Goal: Navigation & Orientation: Find specific page/section

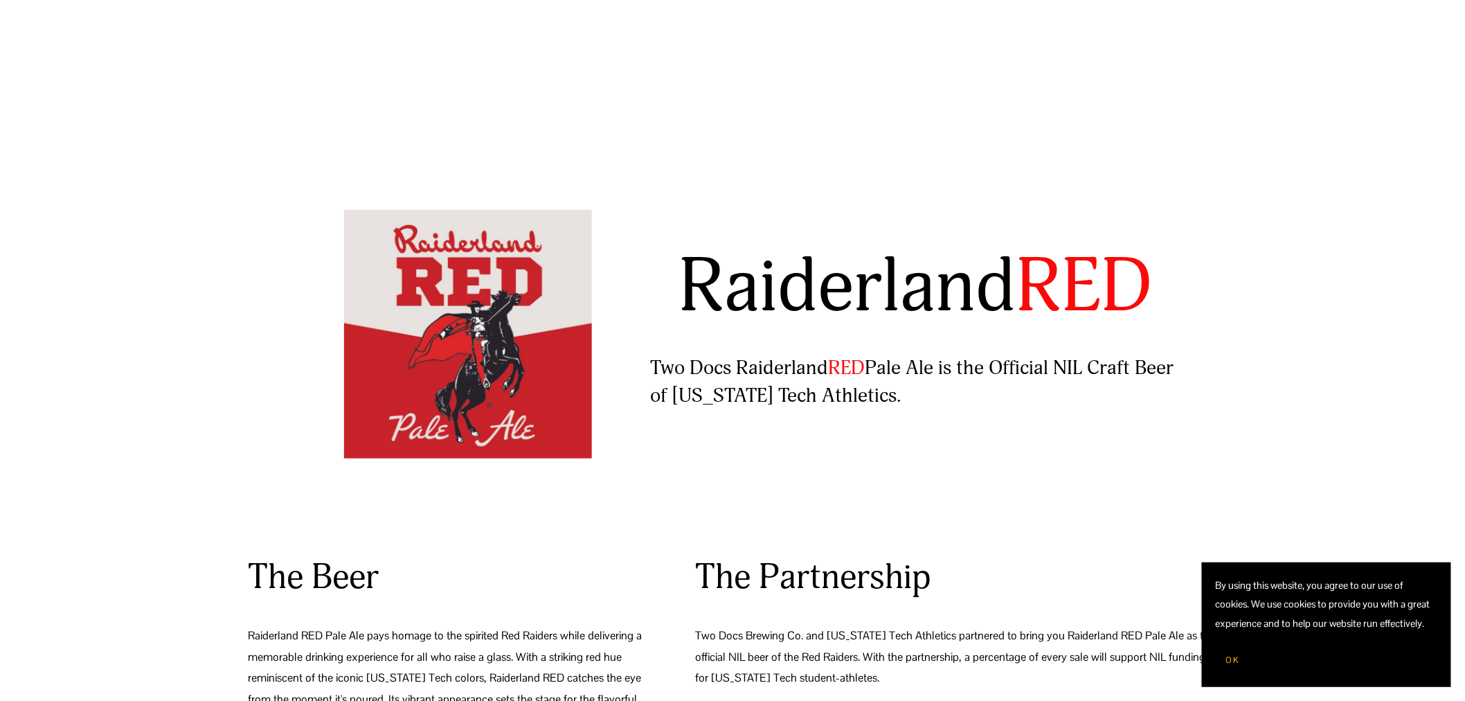
scroll to position [12, 0]
click at [1230, 661] on span "OK" at bounding box center [1232, 659] width 12 height 11
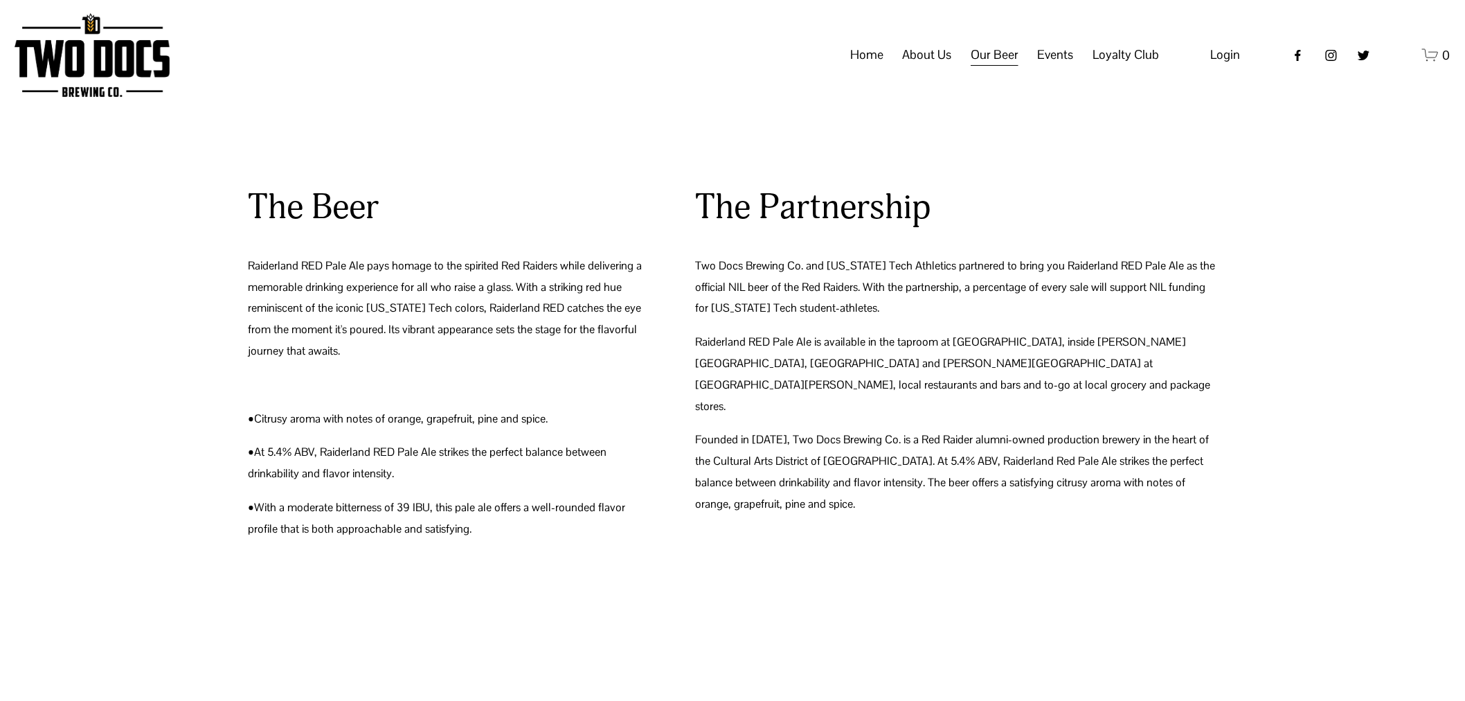
scroll to position [0, 0]
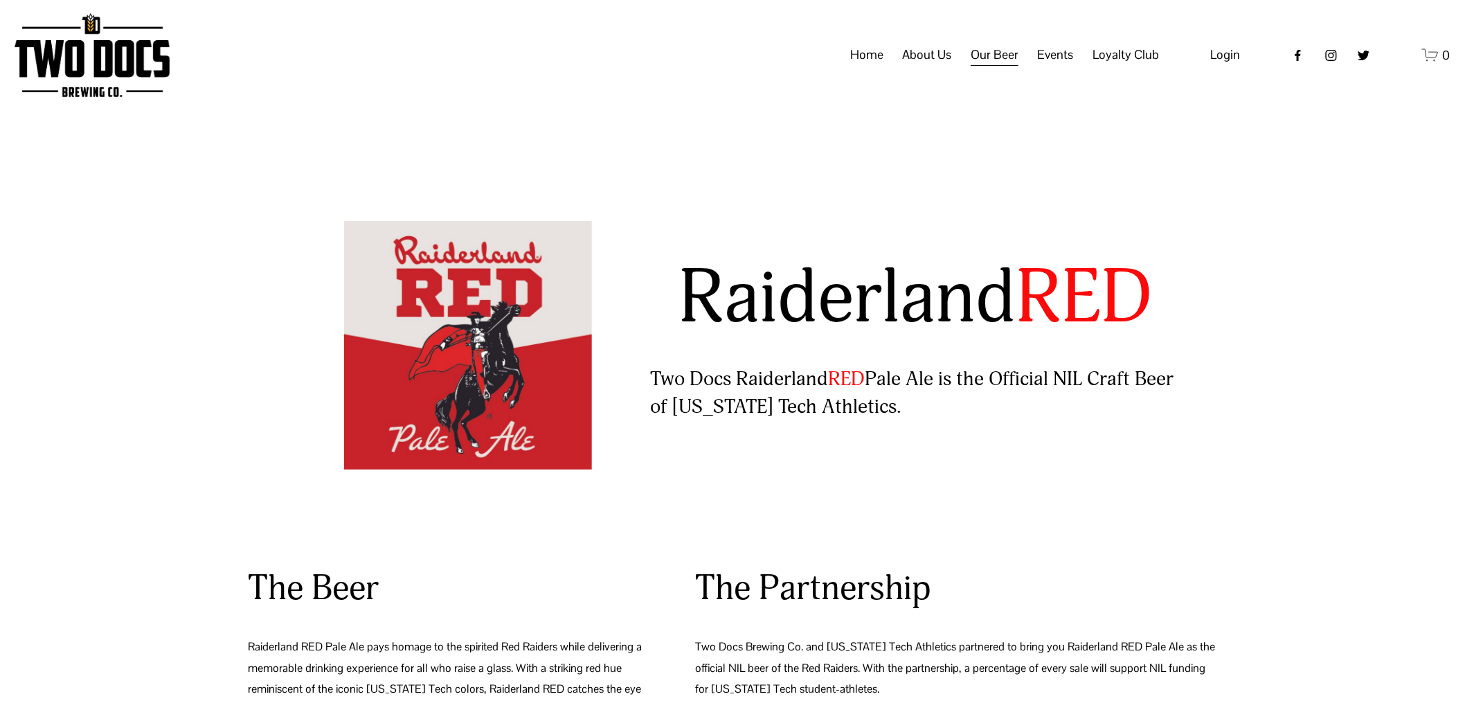
click at [866, 60] on link "Home" at bounding box center [866, 55] width 33 height 26
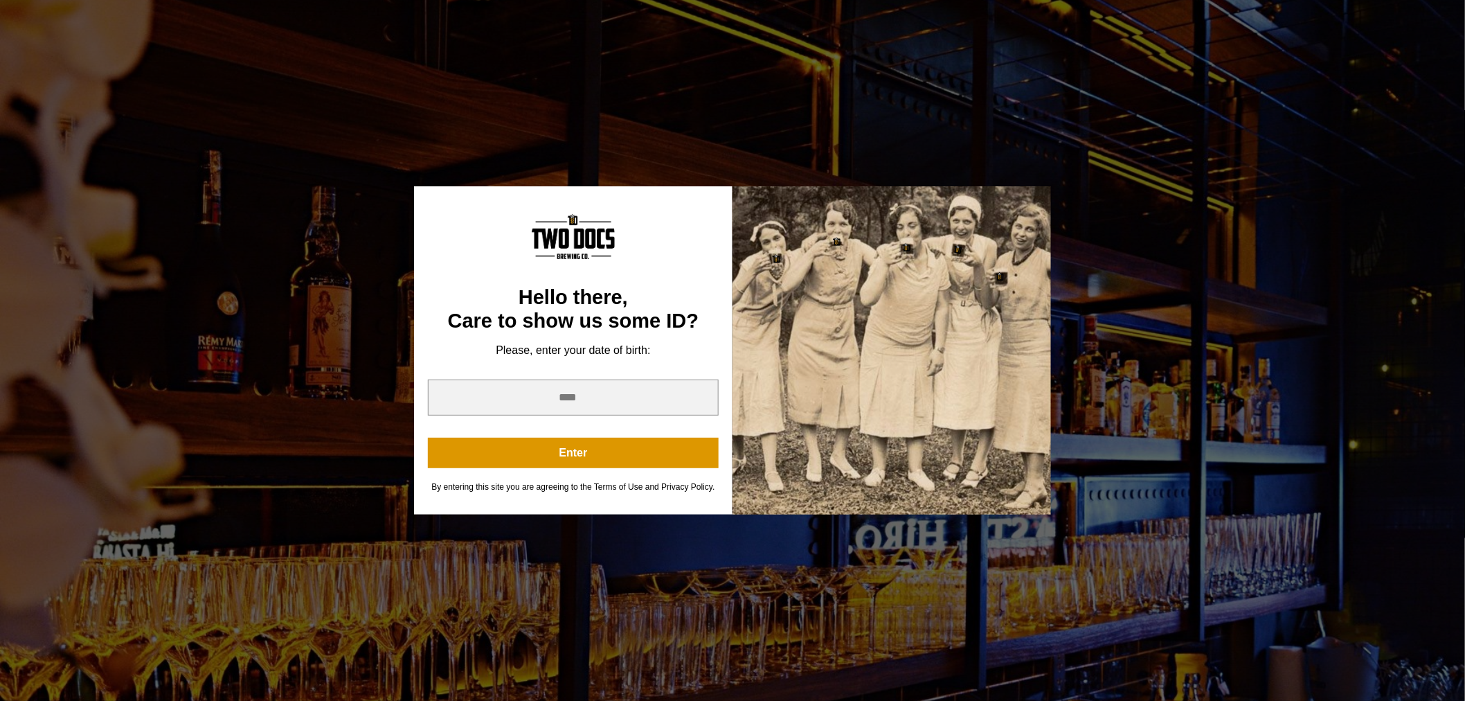
click at [832, 296] on div at bounding box center [892, 350] width 318 height 328
click at [570, 395] on input "year" at bounding box center [573, 397] width 291 height 36
type input "****"
click at [551, 449] on button "Enter" at bounding box center [573, 453] width 291 height 30
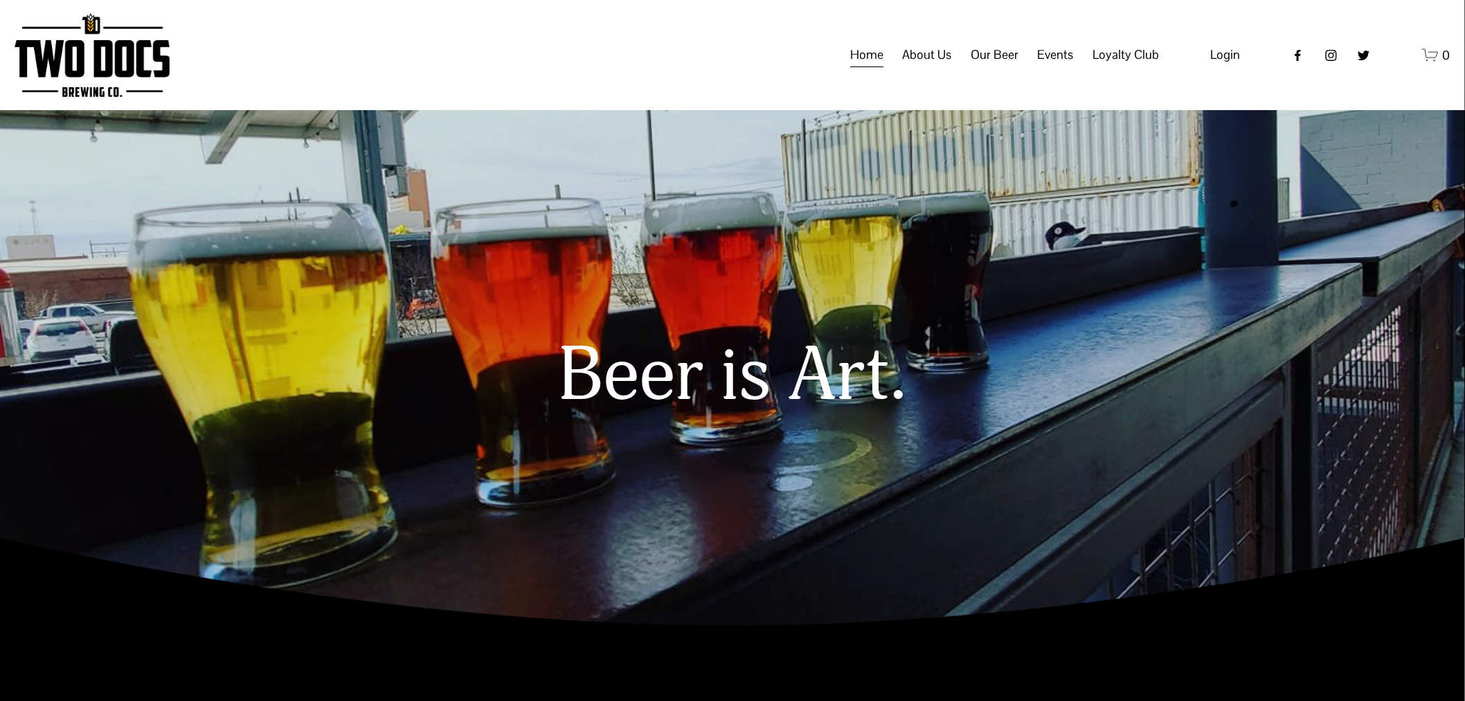
click at [924, 66] on span "About Us" at bounding box center [927, 55] width 49 height 24
click at [0, 0] on span "Our Mission" at bounding box center [0, 0] width 0 height 0
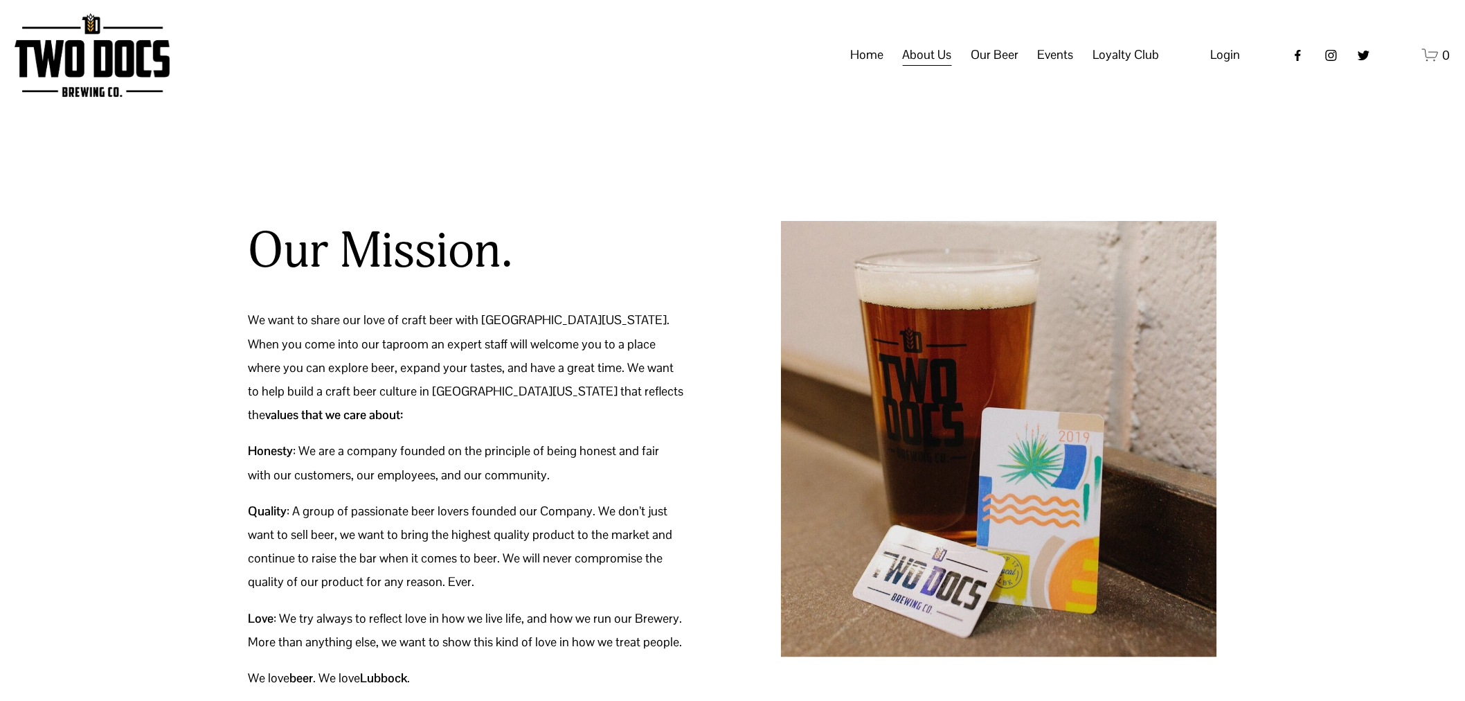
click at [991, 66] on span "Our Beer" at bounding box center [995, 55] width 48 height 24
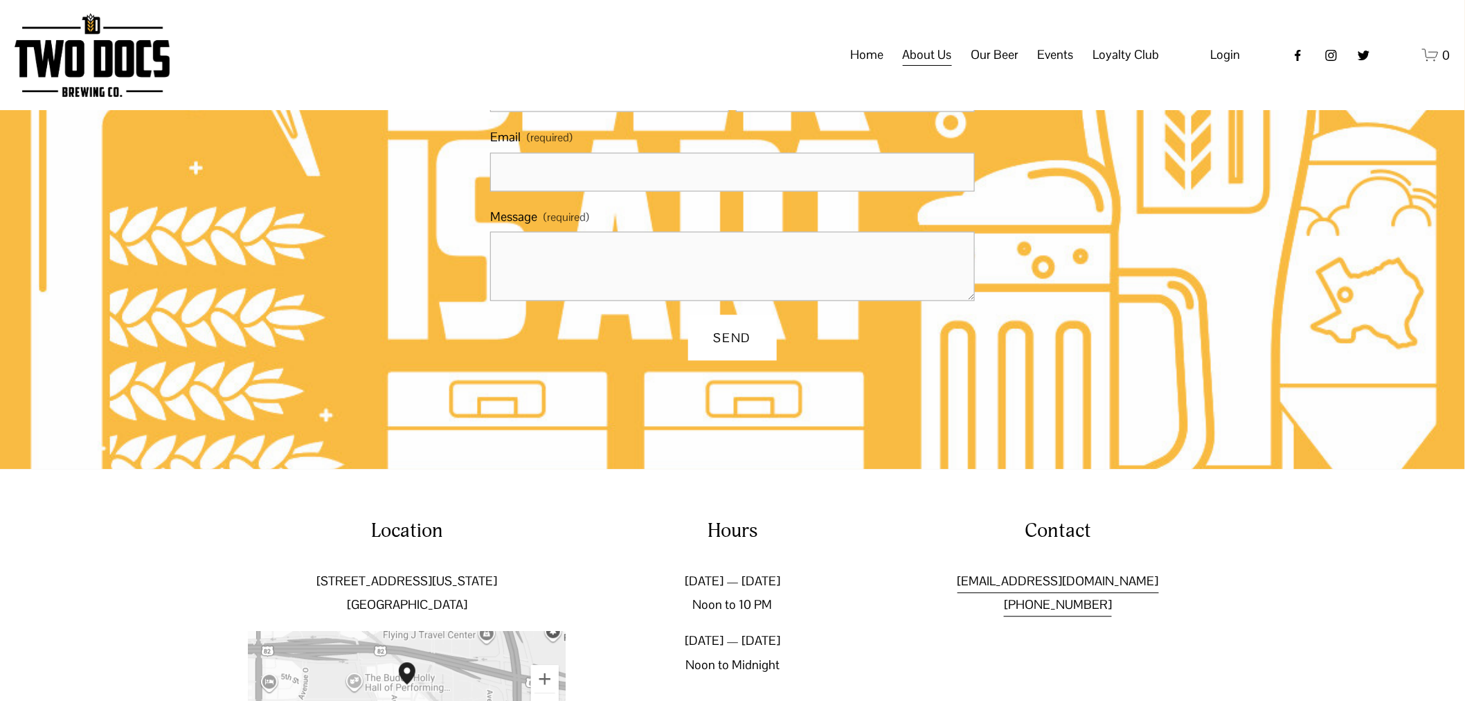
scroll to position [1060, 0]
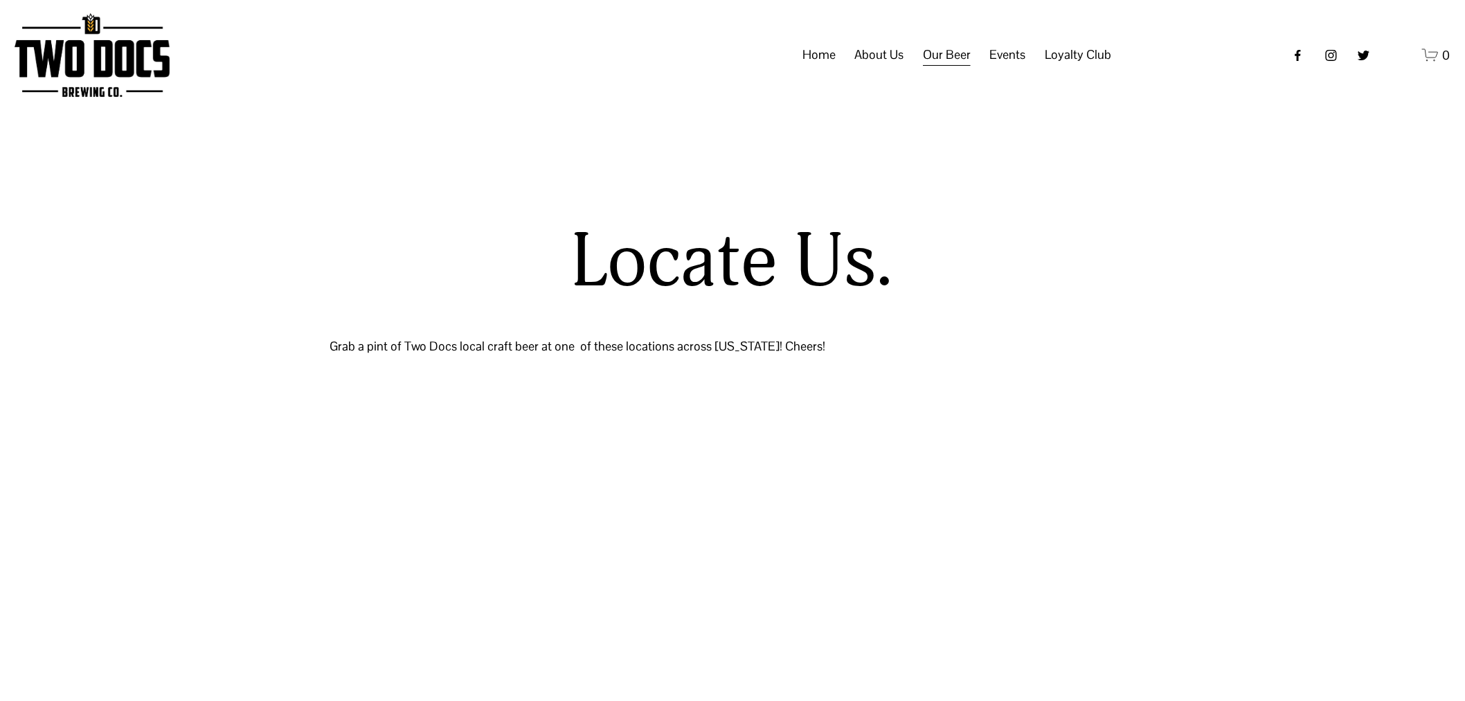
select select "**"
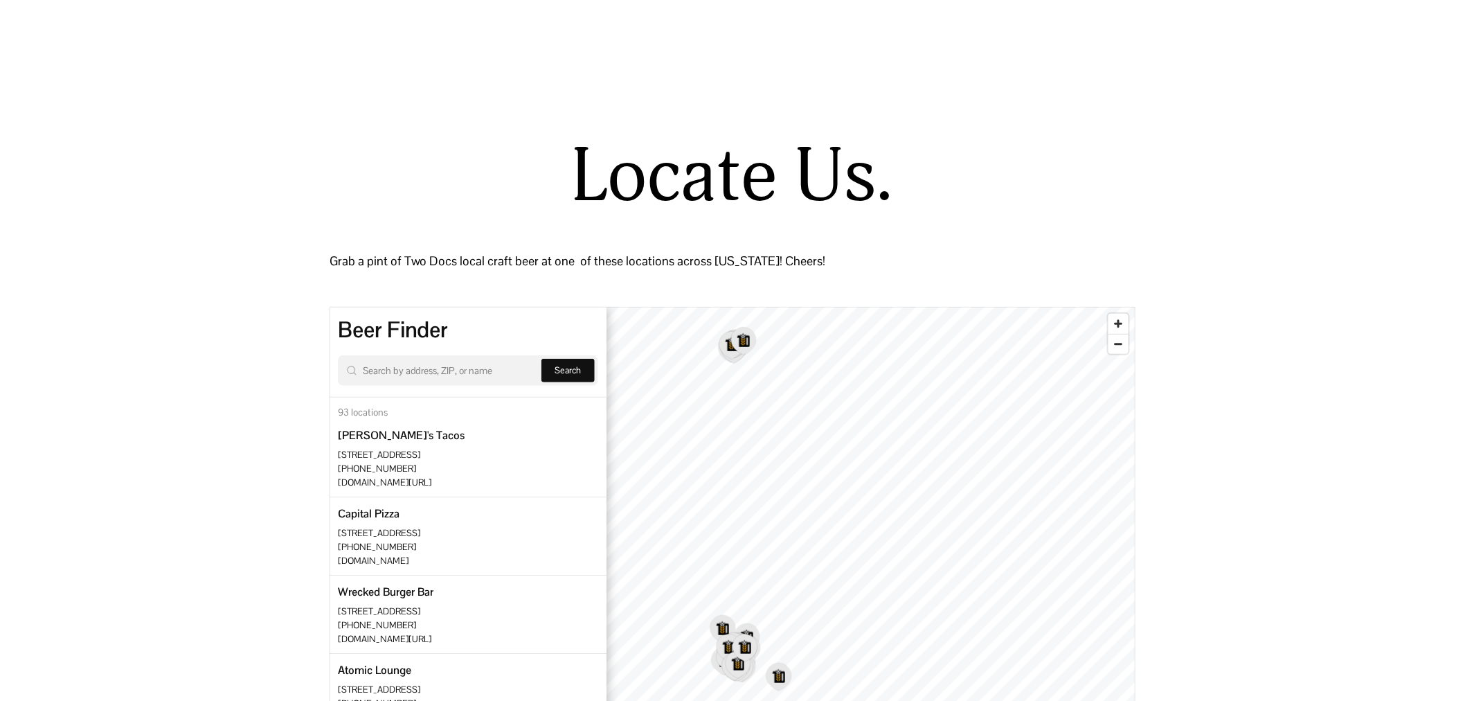
scroll to position [86, 0]
click at [1113, 314] on div "© Stadia Maps © OpenMapTiles © OpenStreetMap" at bounding box center [872, 656] width 530 height 701
click at [247, 407] on div "Locate Us. Grab a pint of Two Docs local craft beer at one of these locations a…" at bounding box center [732, 571] width 1465 height 872
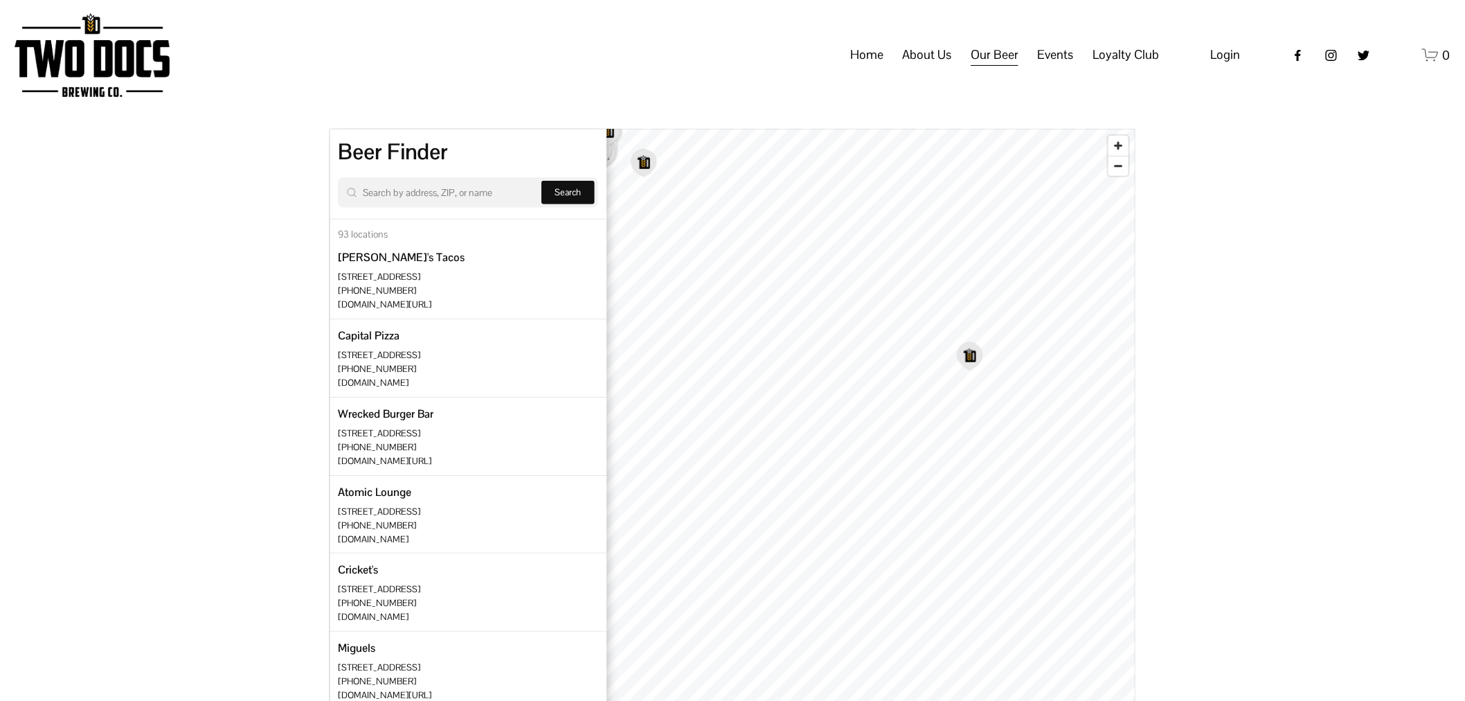
scroll to position [0, 0]
